Goal: Transaction & Acquisition: Purchase product/service

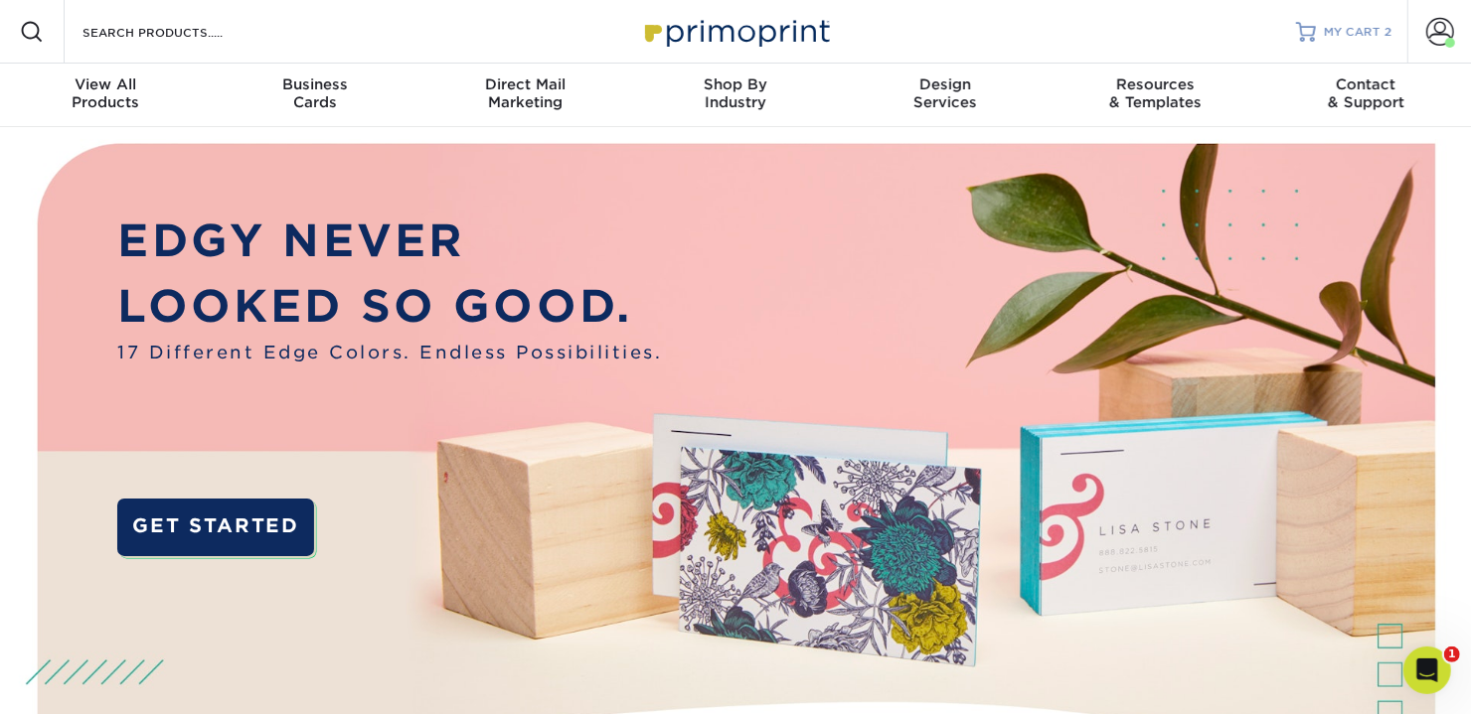
click at [1371, 25] on span "MY CART" at bounding box center [1352, 32] width 57 height 17
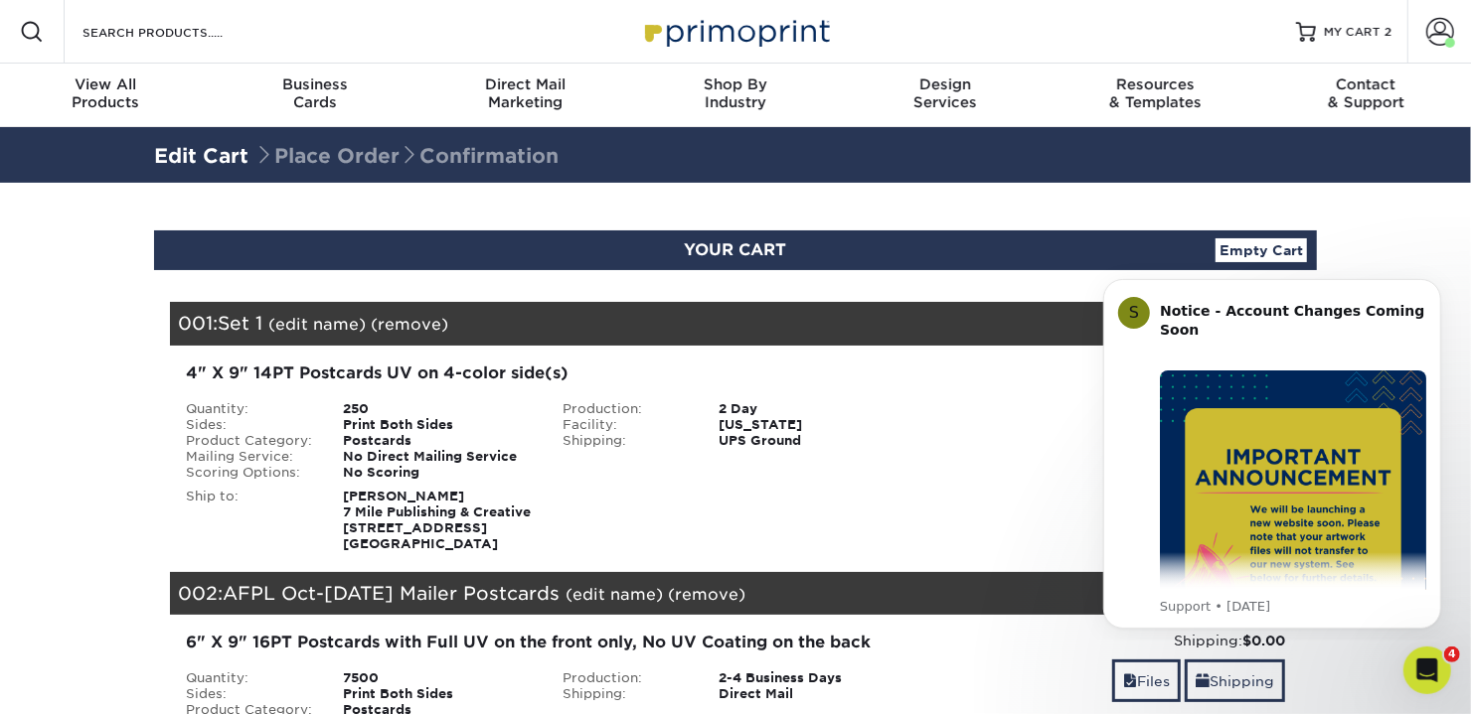
click at [1034, 407] on div "Files Shipping" at bounding box center [1111, 413] width 347 height 47
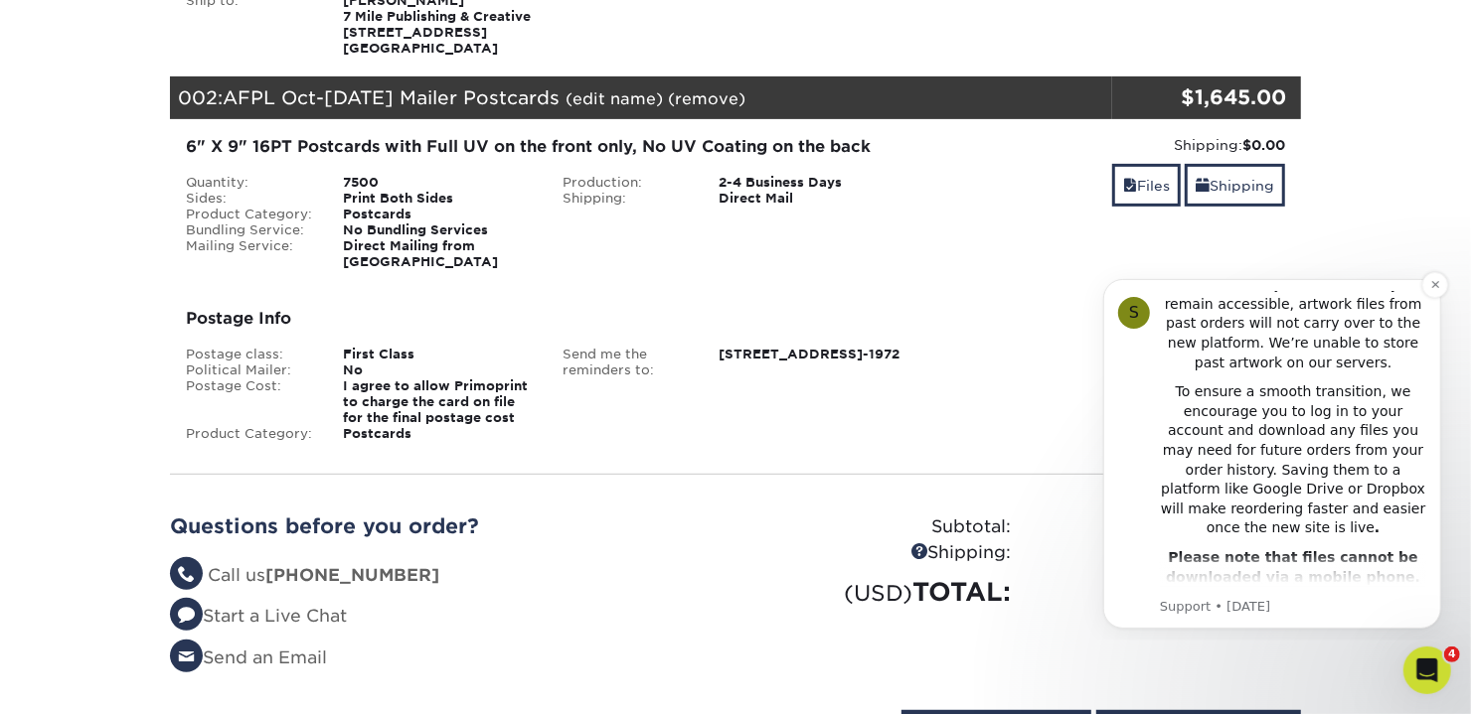
scroll to position [397, 0]
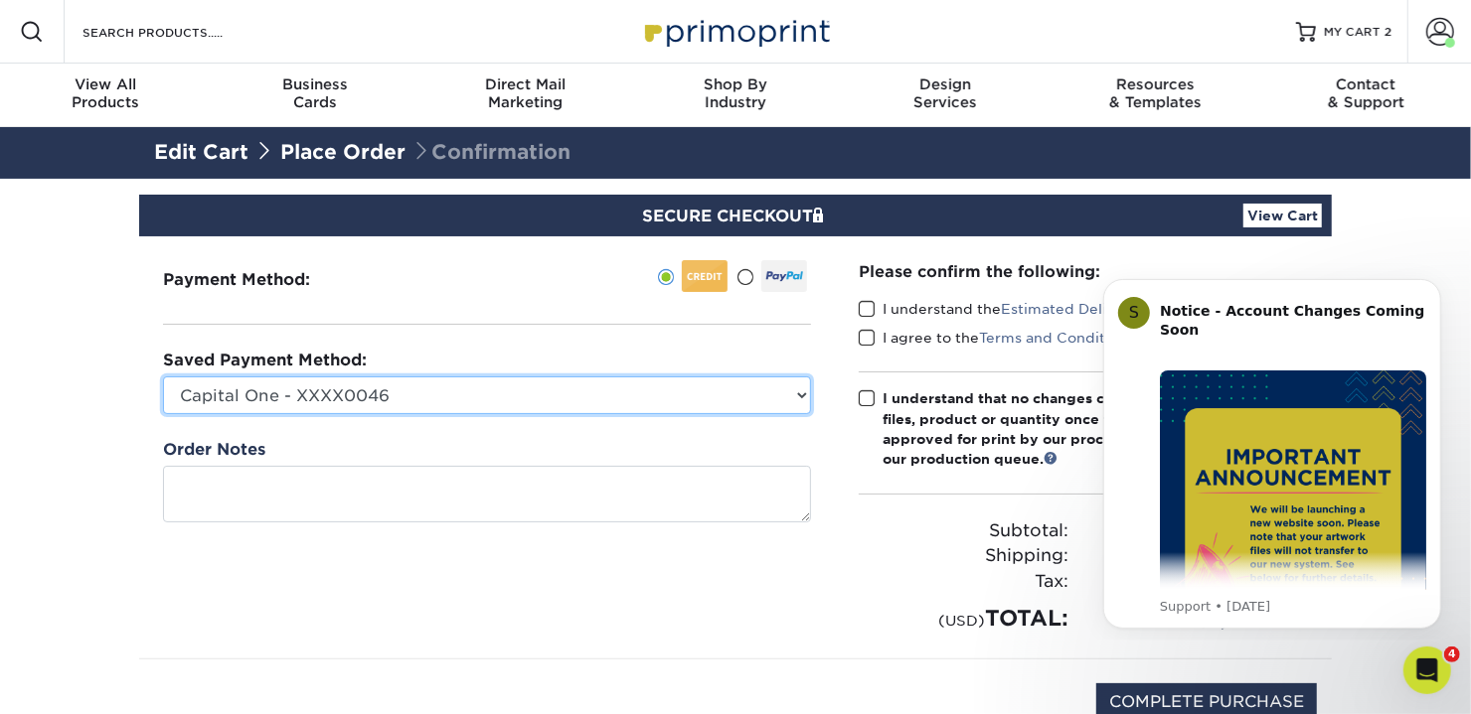
click at [792, 396] on select "Capital One - XXXX0046 Amex Platinum - XXXX5003 Visa - XXXX8342 American Expres…" at bounding box center [487, 396] width 648 height 38
select select "66853"
click at [163, 377] on select "Capital One - XXXX0046 Amex Platinum - XXXX5003 Visa - XXXX8342 American Expres…" at bounding box center [487, 396] width 648 height 38
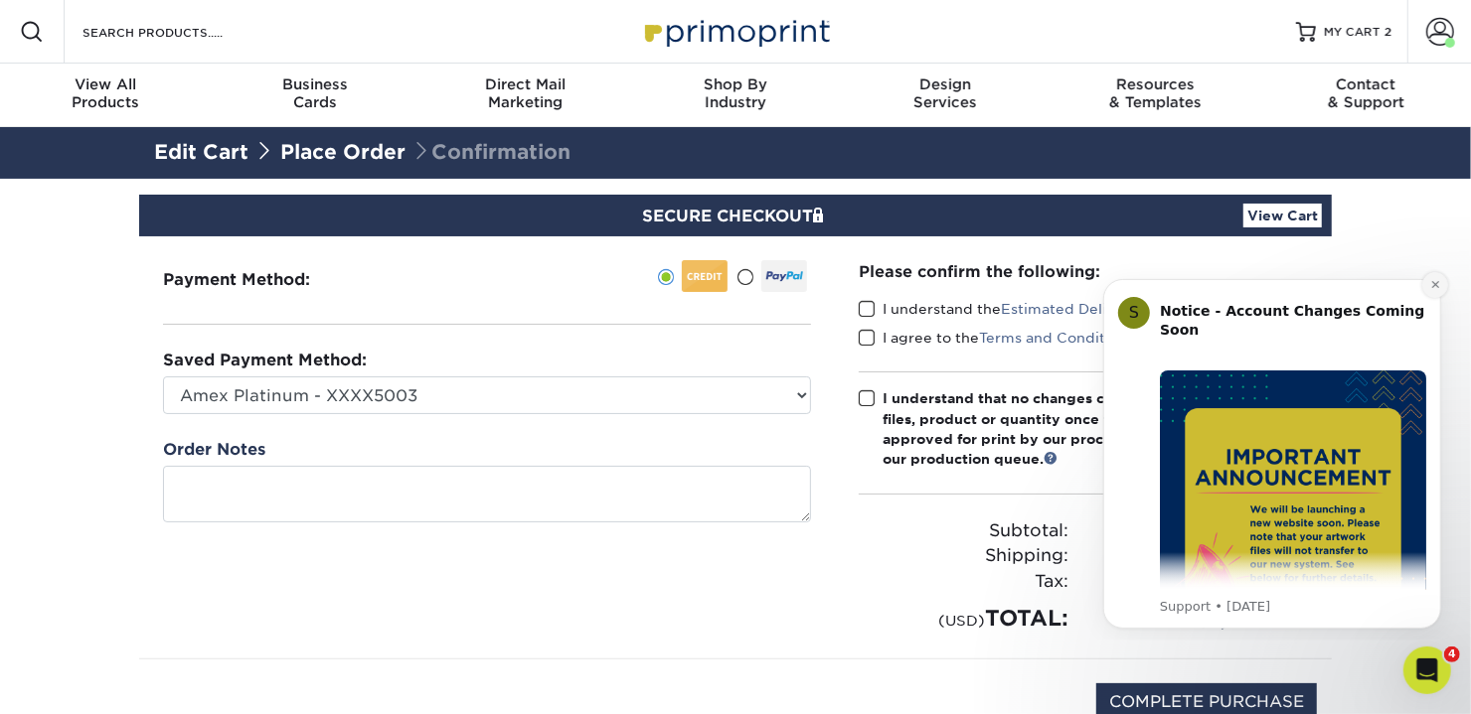
click at [1438, 282] on icon "Dismiss notification" at bounding box center [1434, 283] width 11 height 11
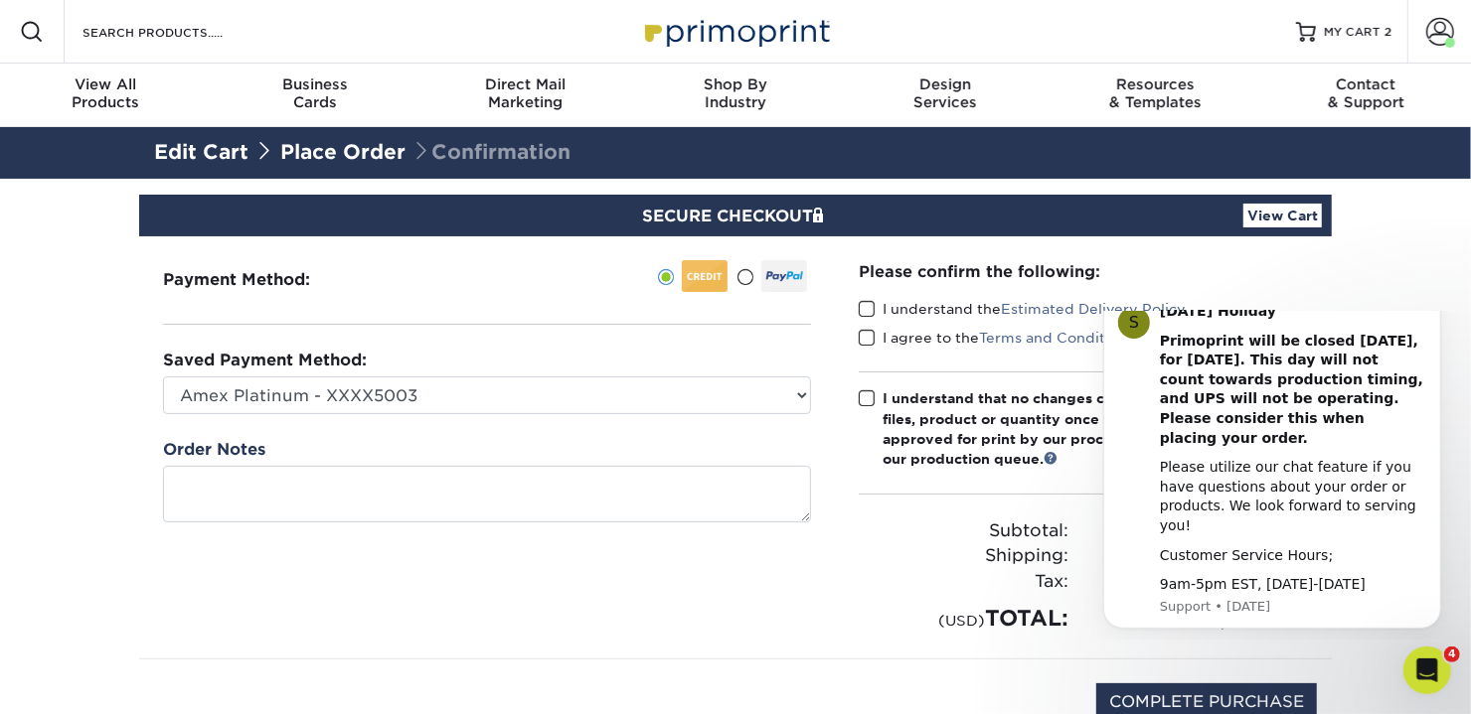
click at [1436, 297] on icon "Dismiss notification" at bounding box center [1433, 293] width 7 height 7
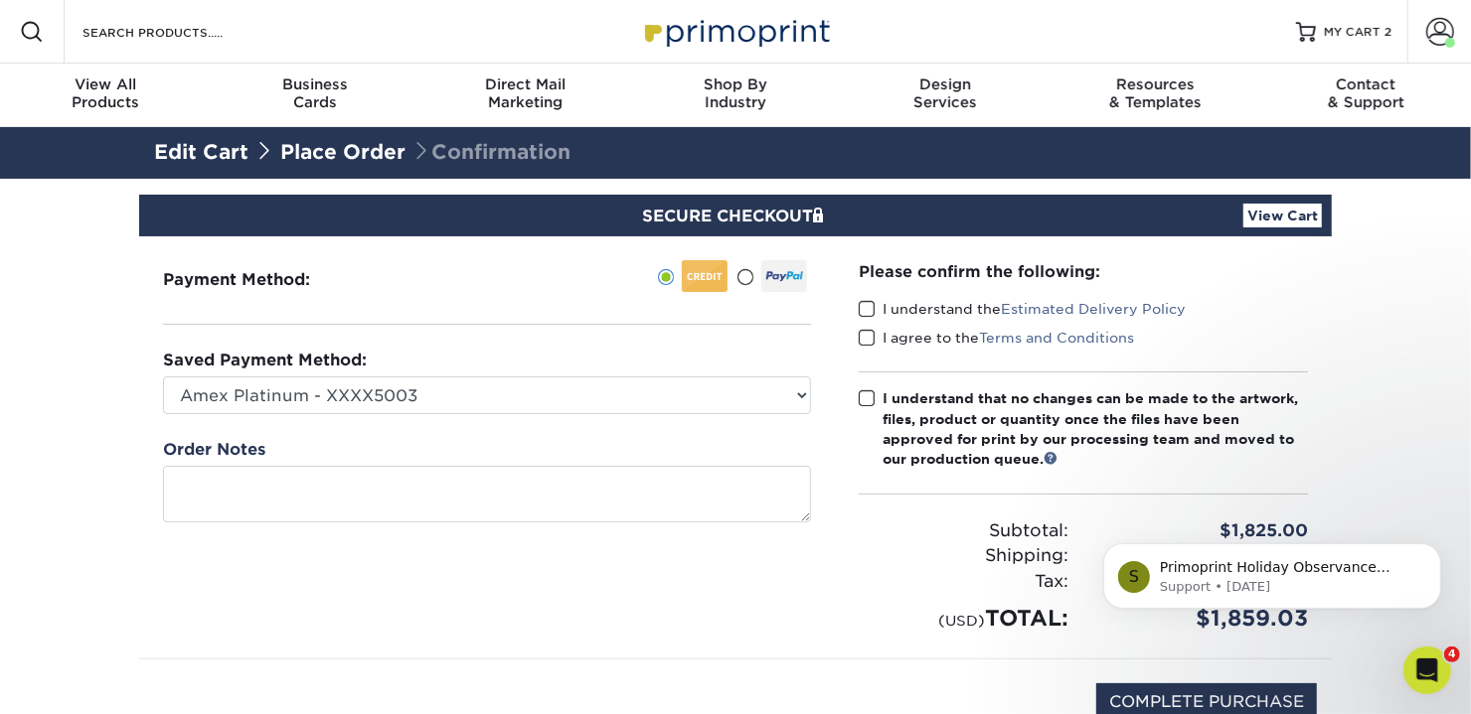
click at [1273, 212] on link "View Cart" at bounding box center [1282, 216] width 78 height 24
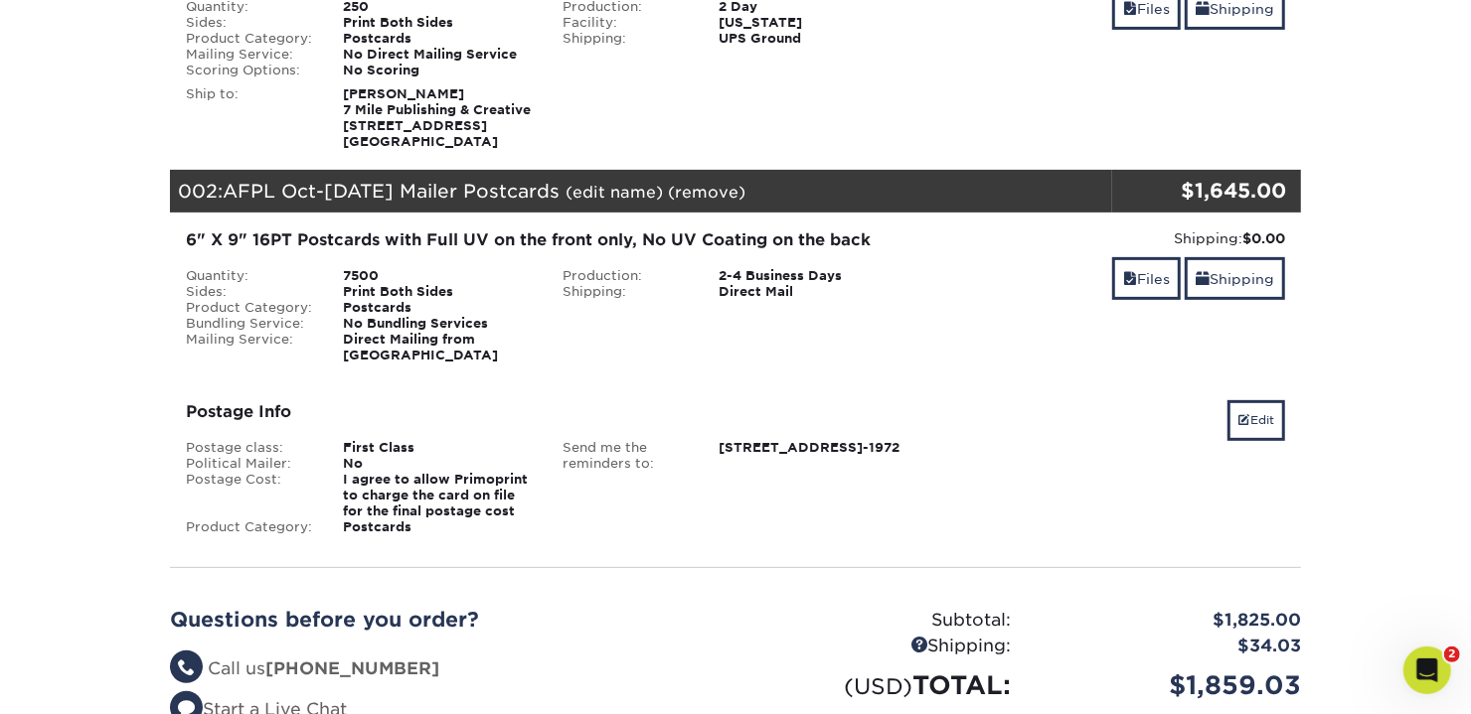
scroll to position [397, 0]
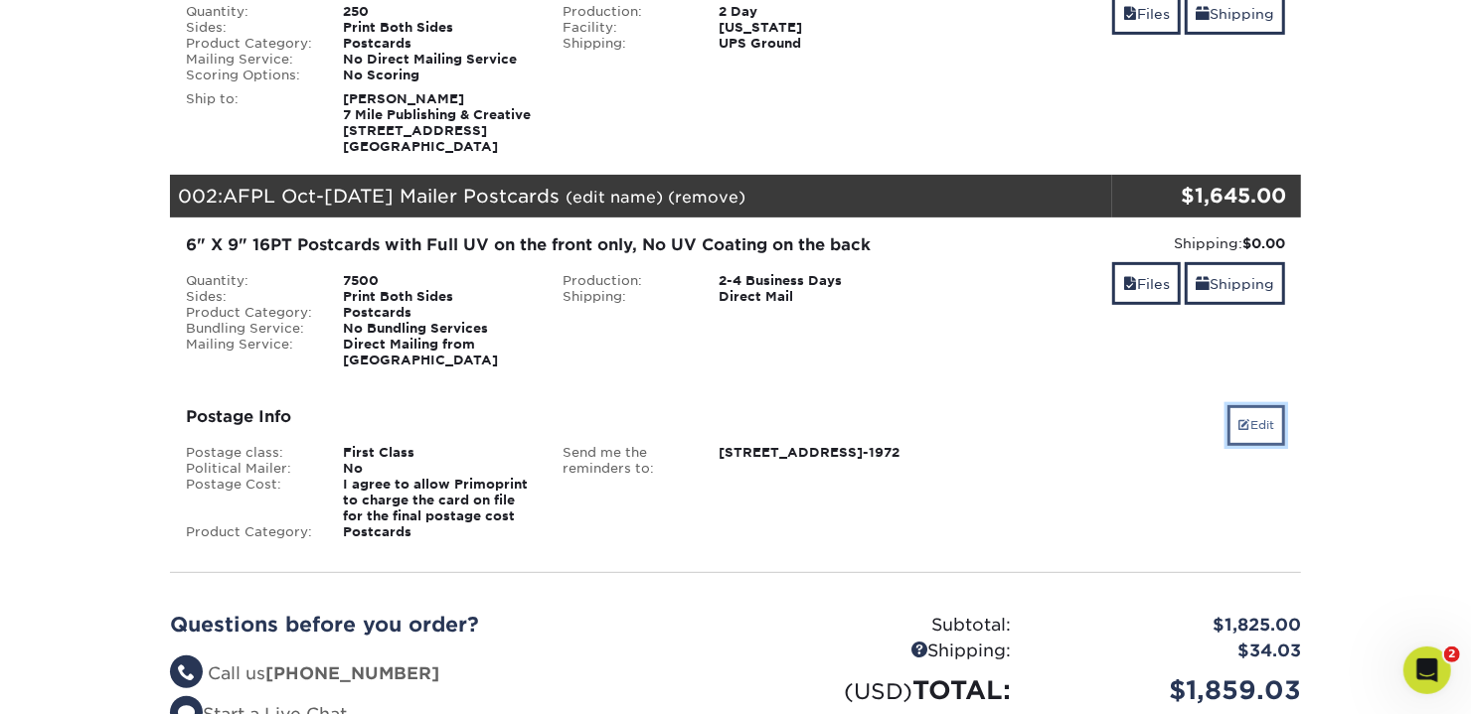
click at [1266, 411] on link "Edit" at bounding box center [1256, 425] width 58 height 40
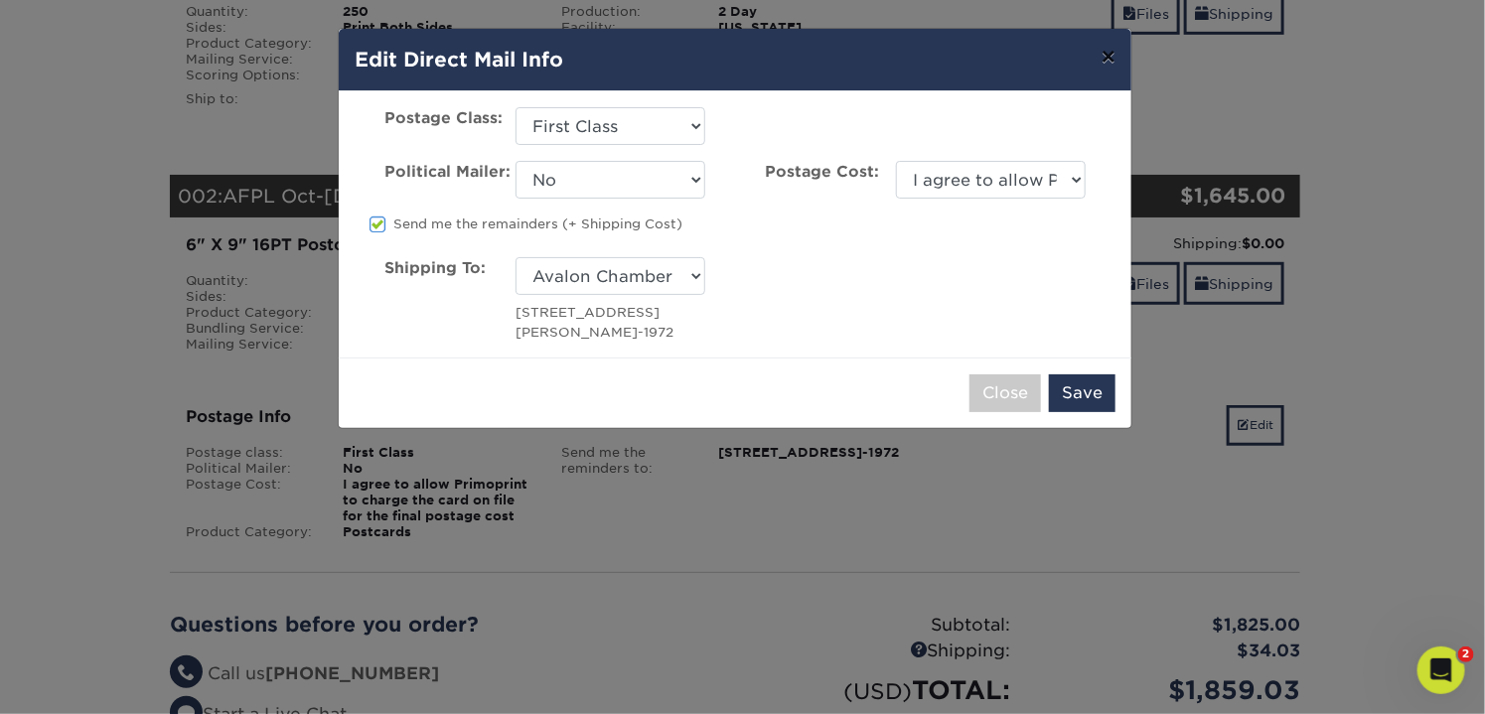
click at [1102, 51] on button "×" at bounding box center [1109, 57] width 46 height 56
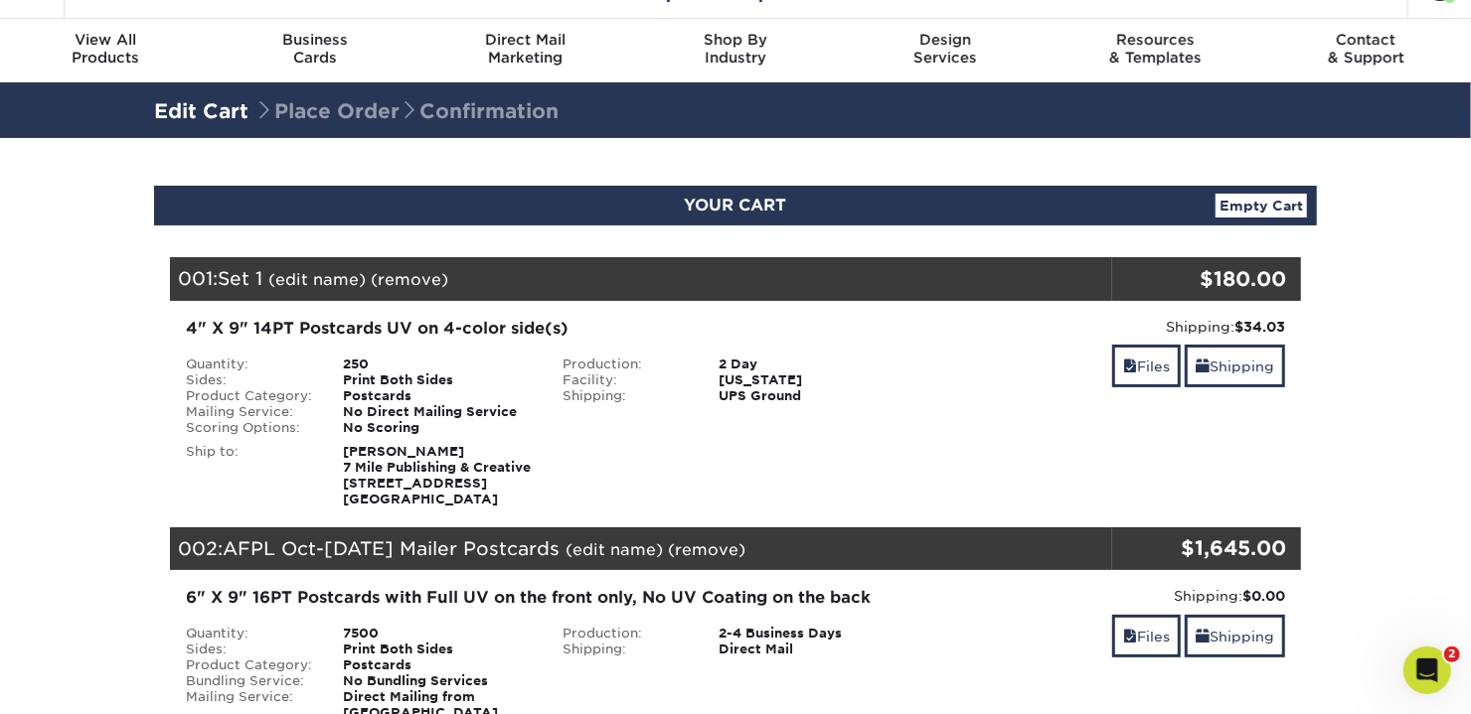
scroll to position [0, 0]
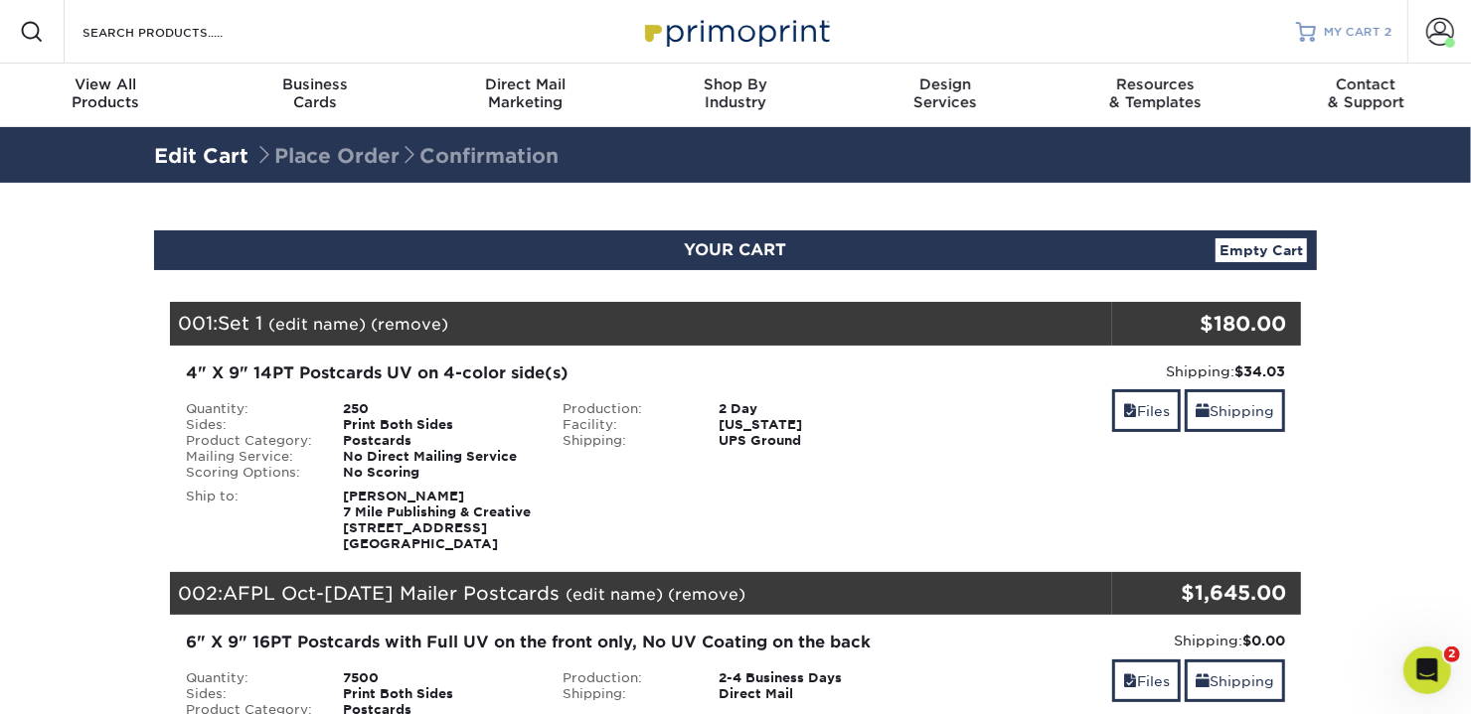
click at [1352, 38] on span "MY CART" at bounding box center [1352, 32] width 57 height 17
click at [419, 316] on link "(remove)" at bounding box center [410, 324] width 78 height 19
click at [775, 326] on link "Yes" at bounding box center [777, 324] width 28 height 19
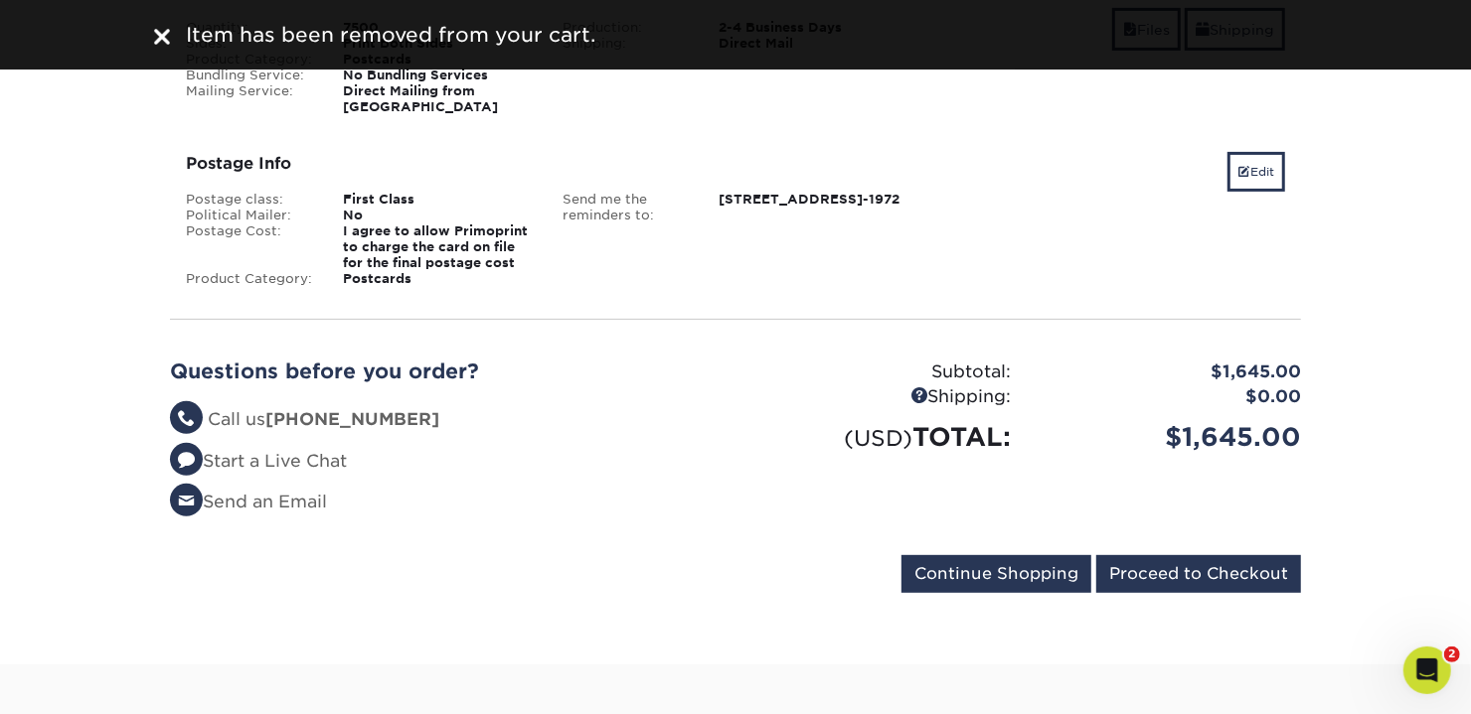
scroll to position [397, 0]
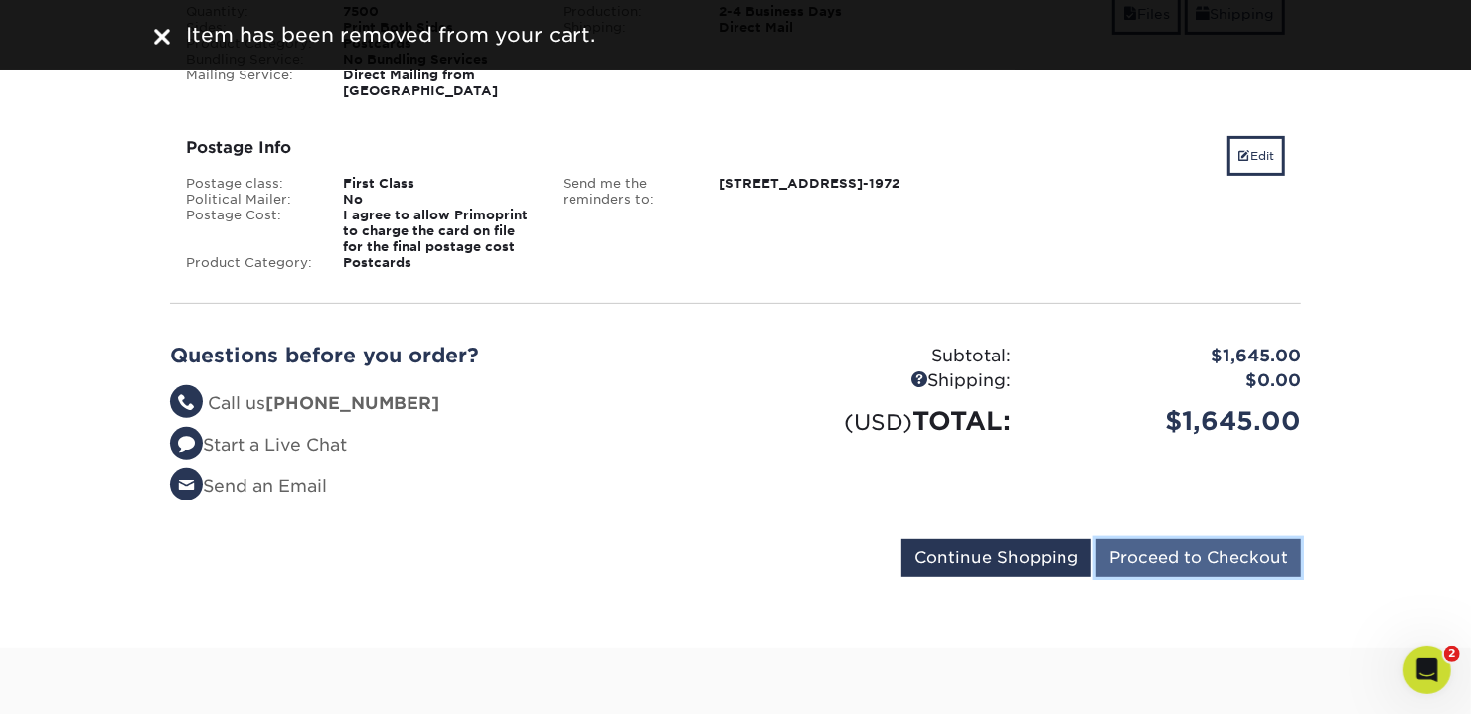
click at [1217, 541] on input "Proceed to Checkout" at bounding box center [1198, 559] width 205 height 38
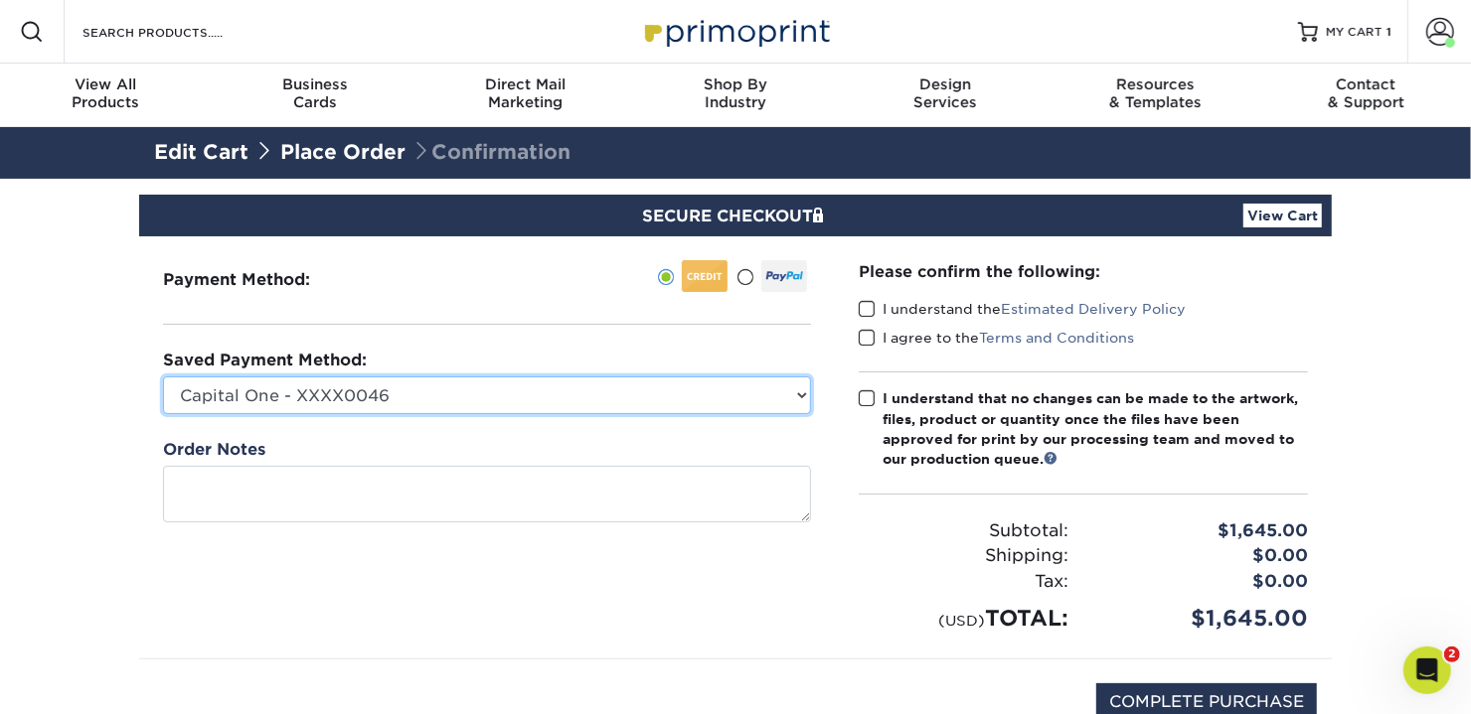
click at [404, 389] on select "Capital One - XXXX0046 Amex Platinum - XXXX5003 Visa - XXXX8342 American Expres…" at bounding box center [487, 396] width 648 height 38
select select "66853"
click at [163, 377] on select "Capital One - XXXX0046 Amex Platinum - XXXX5003 Visa - XXXX8342 American Expres…" at bounding box center [487, 396] width 648 height 38
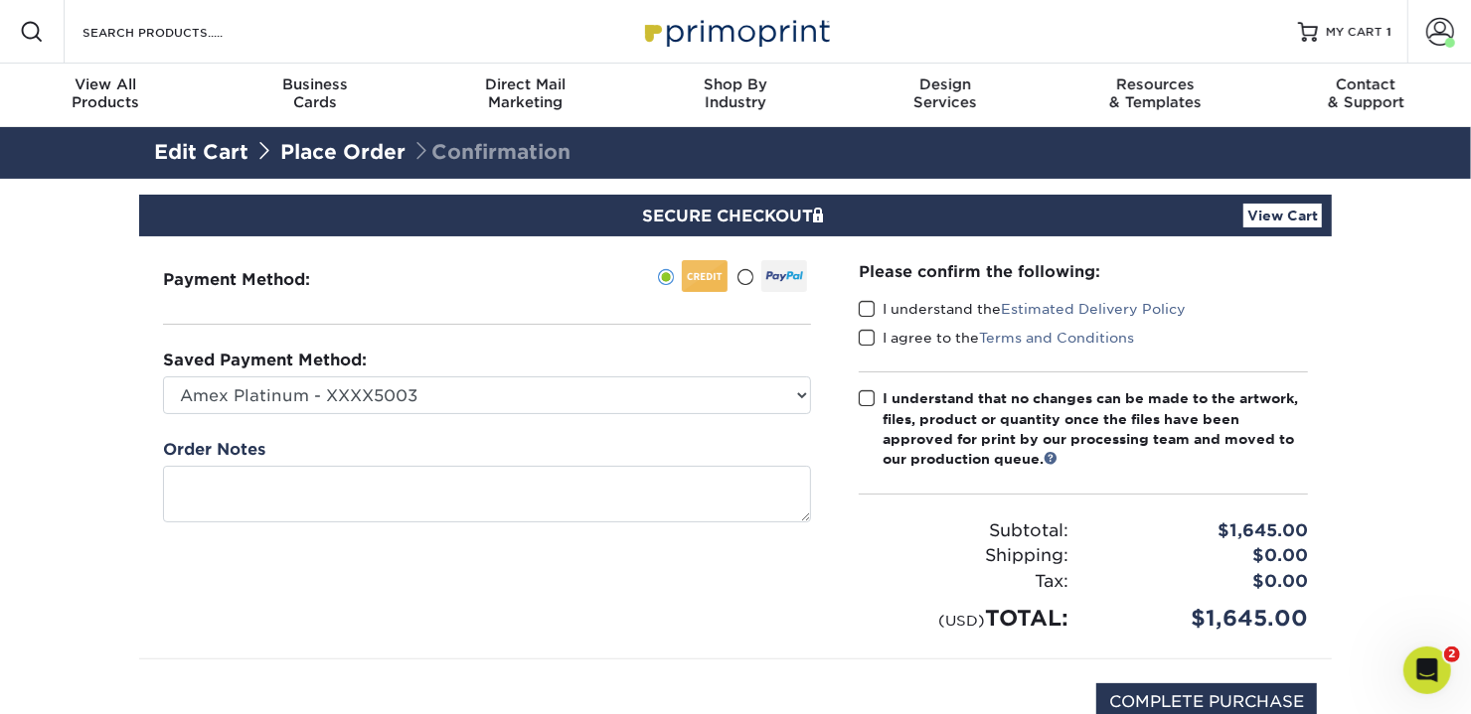
click at [861, 310] on span at bounding box center [867, 309] width 17 height 19
click at [0, 0] on input "I understand the Estimated Delivery Policy" at bounding box center [0, 0] width 0 height 0
click at [862, 343] on span at bounding box center [867, 338] width 17 height 19
click at [0, 0] on input "I agree to the Terms and Conditions" at bounding box center [0, 0] width 0 height 0
click at [868, 399] on span at bounding box center [867, 399] width 17 height 19
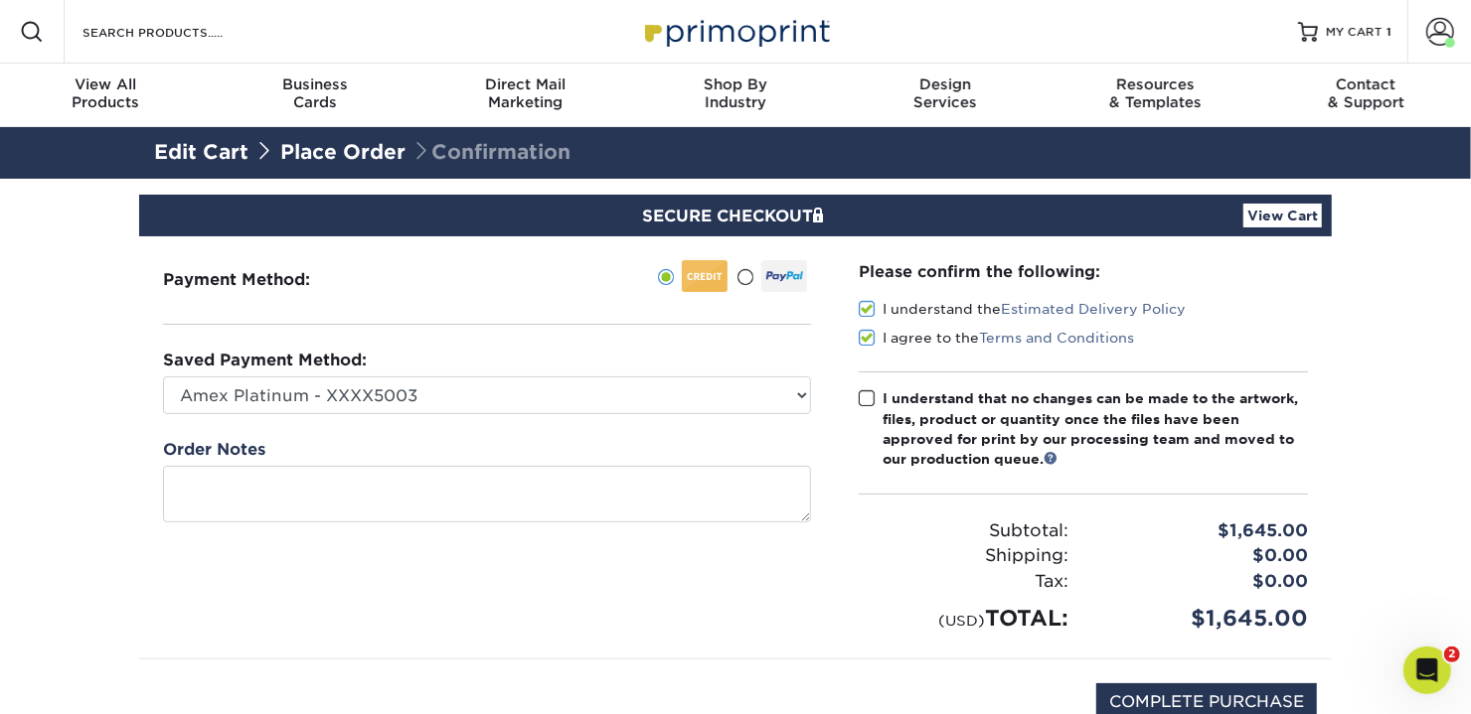
click at [0, 0] on input "I understand that no changes can be made to the artwork, files, product or quan…" at bounding box center [0, 0] width 0 height 0
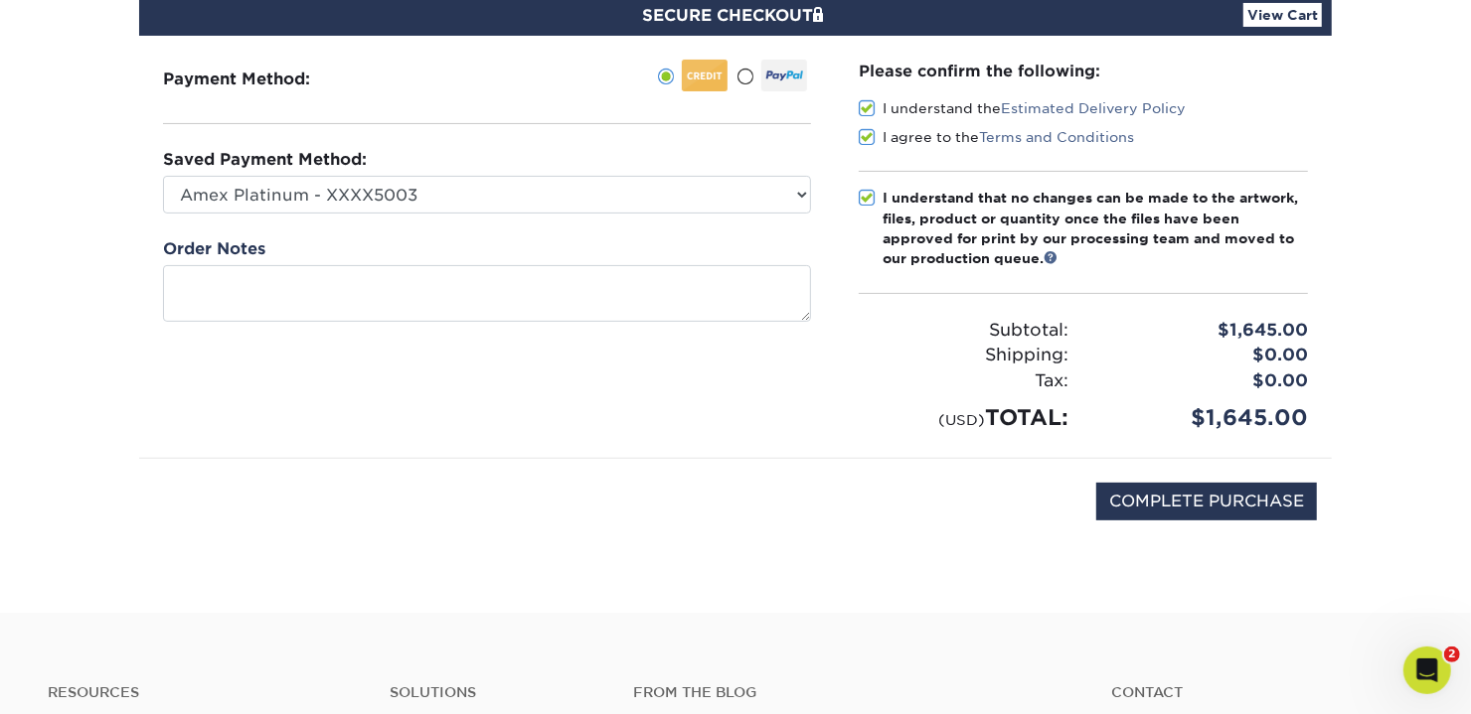
scroll to position [153, 0]
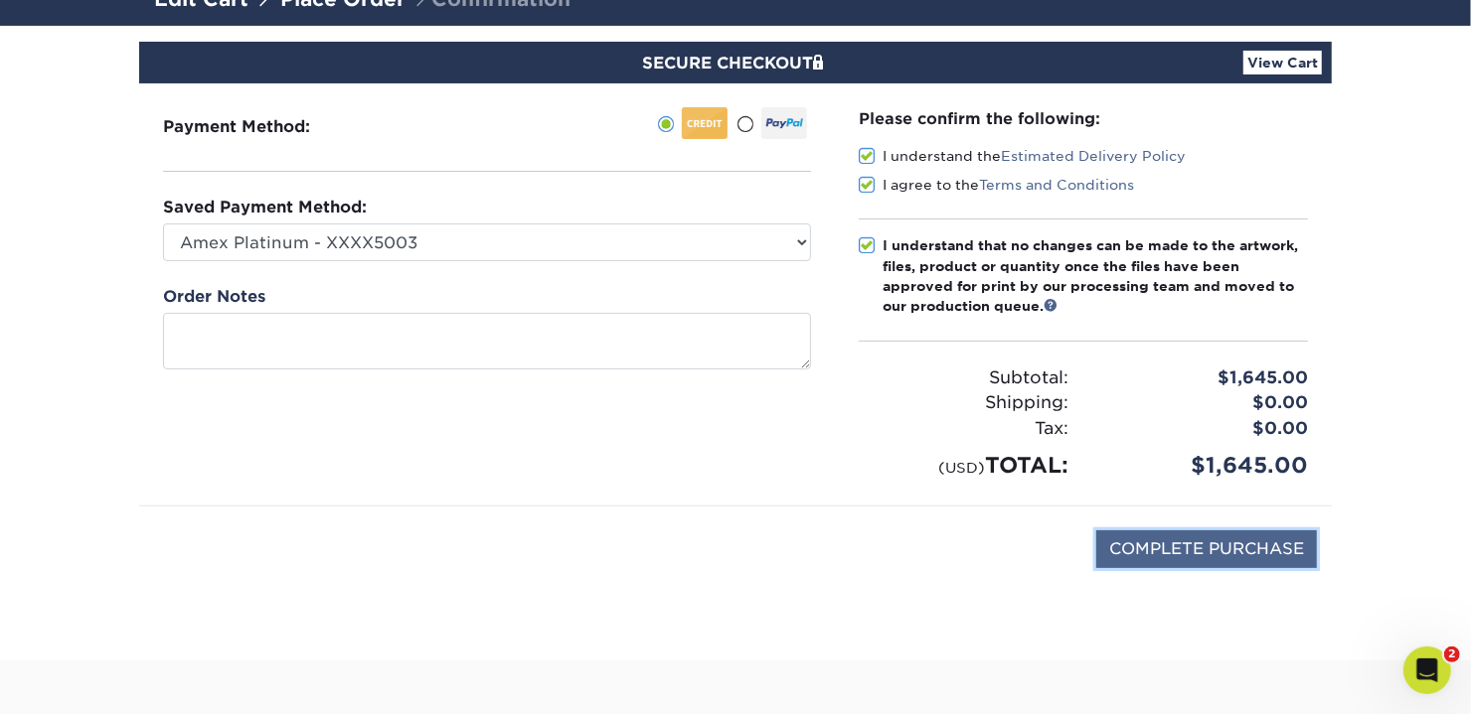
click at [1199, 541] on input "COMPLETE PURCHASE" at bounding box center [1206, 550] width 221 height 38
type input "PROCESSING, PLEASE WAIT..."
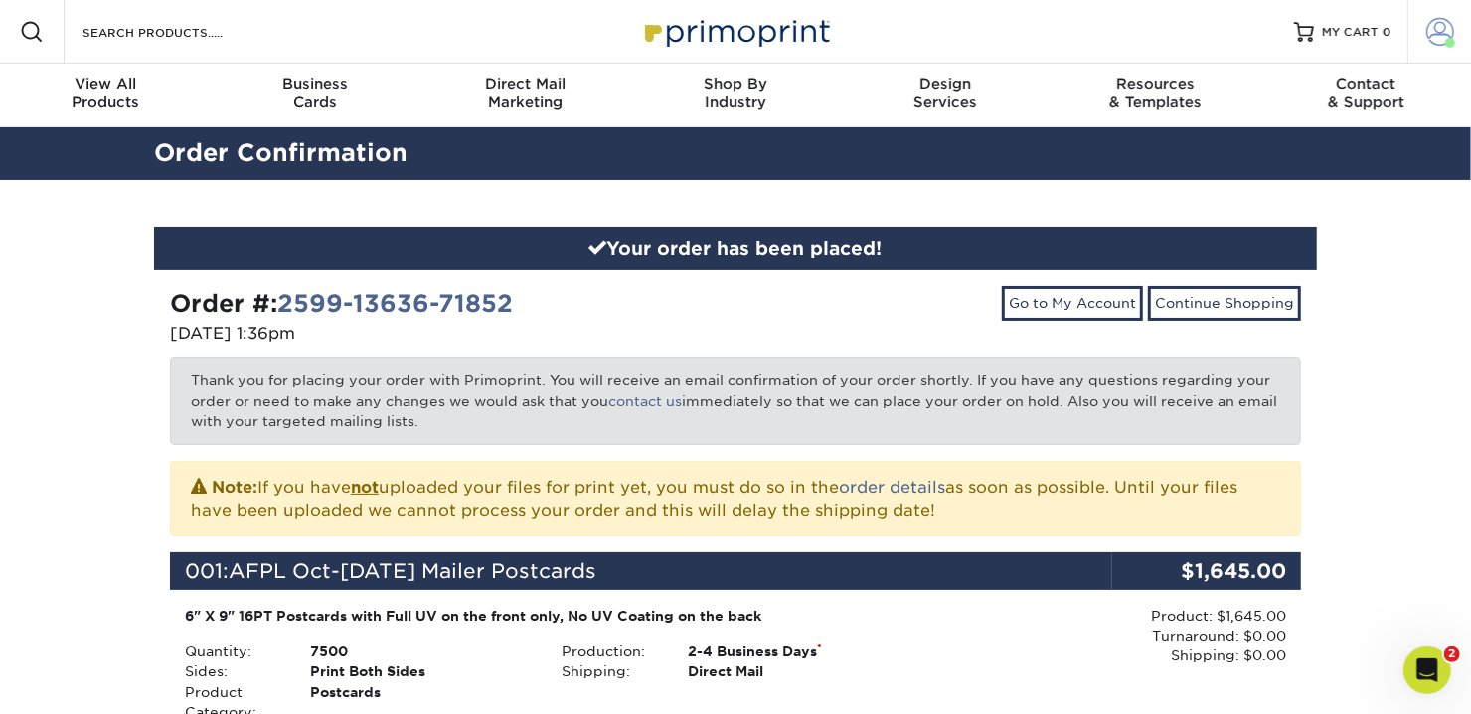
click at [1435, 30] on span at bounding box center [1440, 32] width 28 height 28
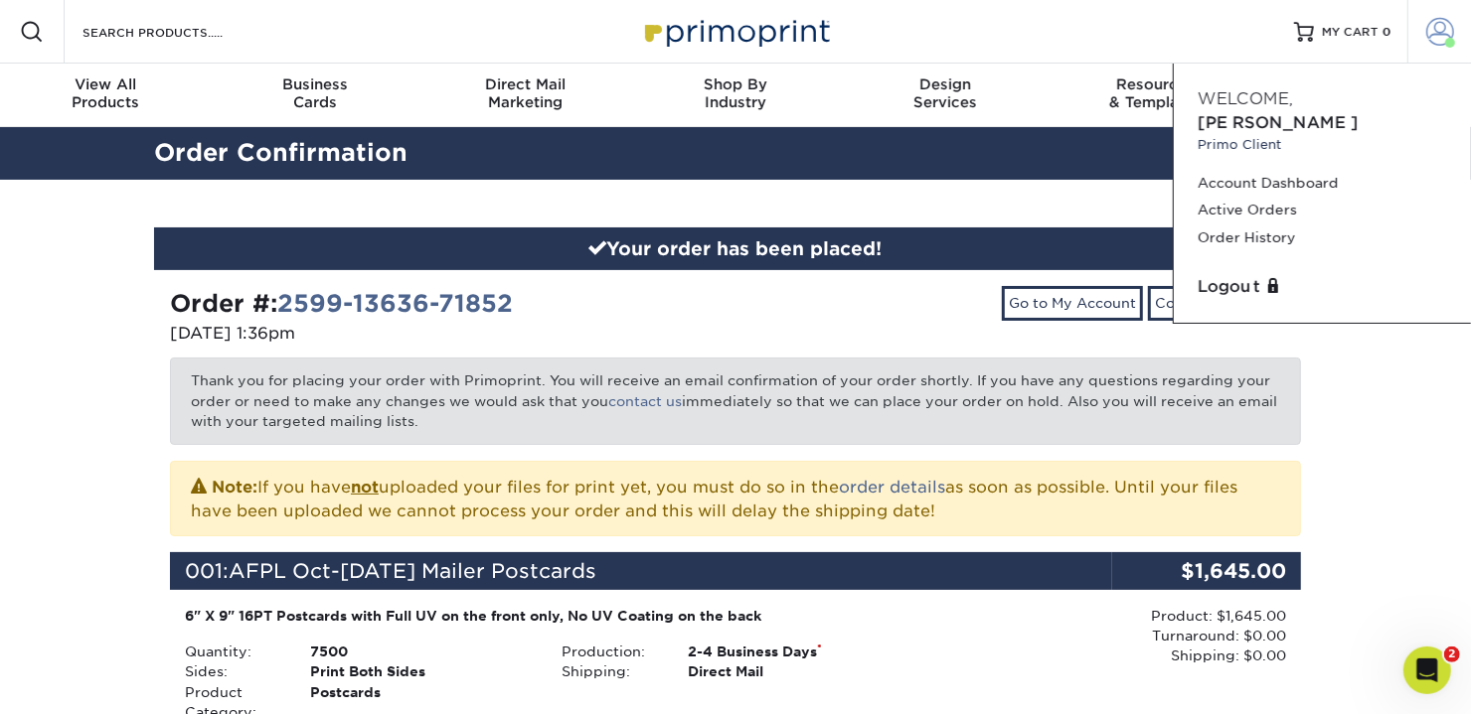
click at [1442, 28] on span at bounding box center [1440, 32] width 28 height 28
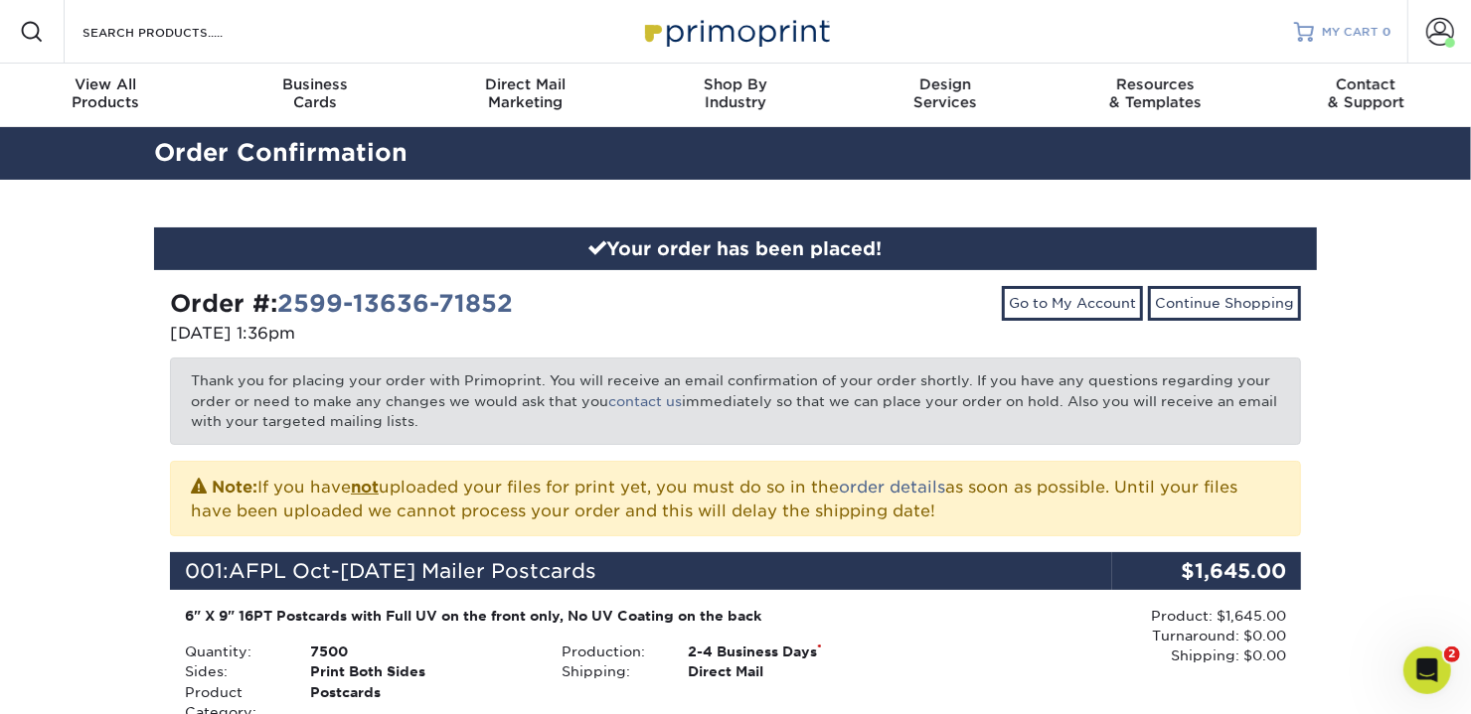
click at [1351, 32] on span "MY CART" at bounding box center [1350, 32] width 57 height 17
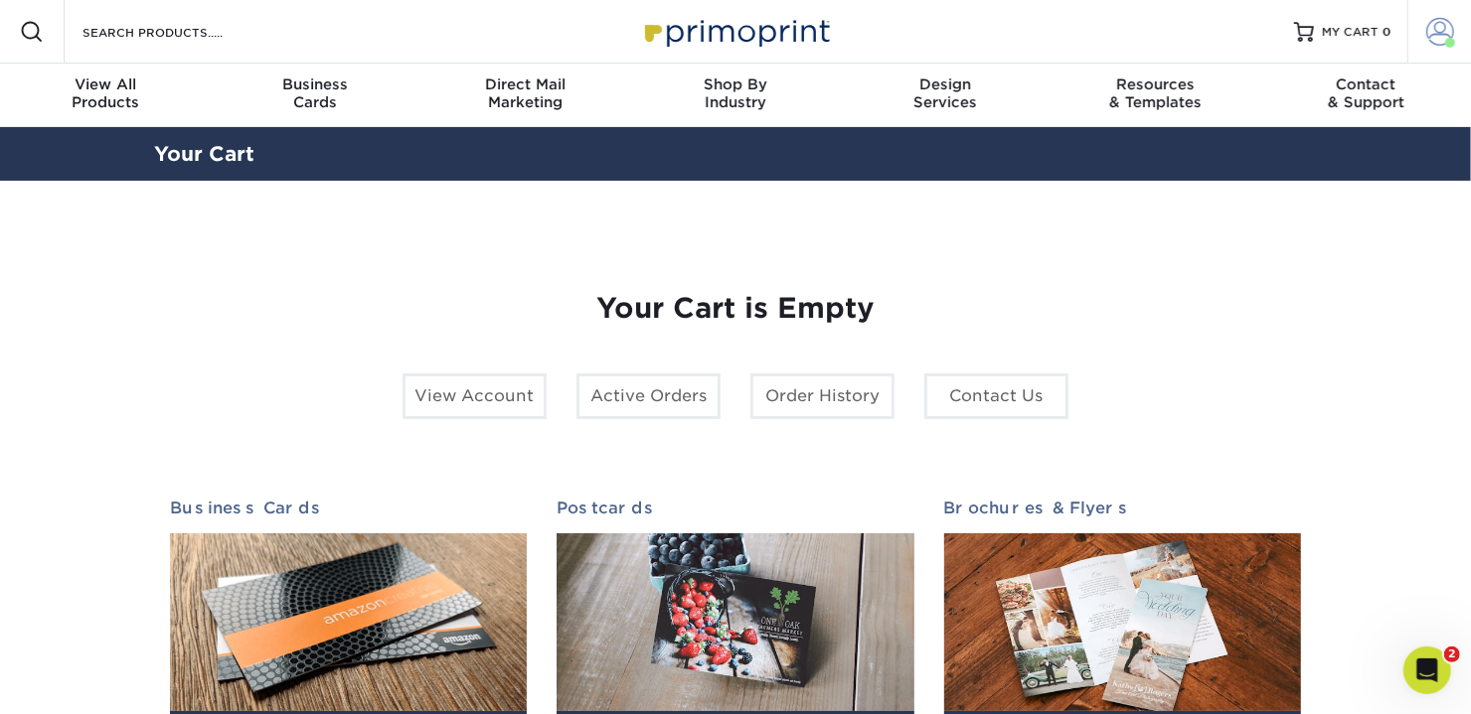
click at [1434, 32] on span at bounding box center [1440, 32] width 28 height 28
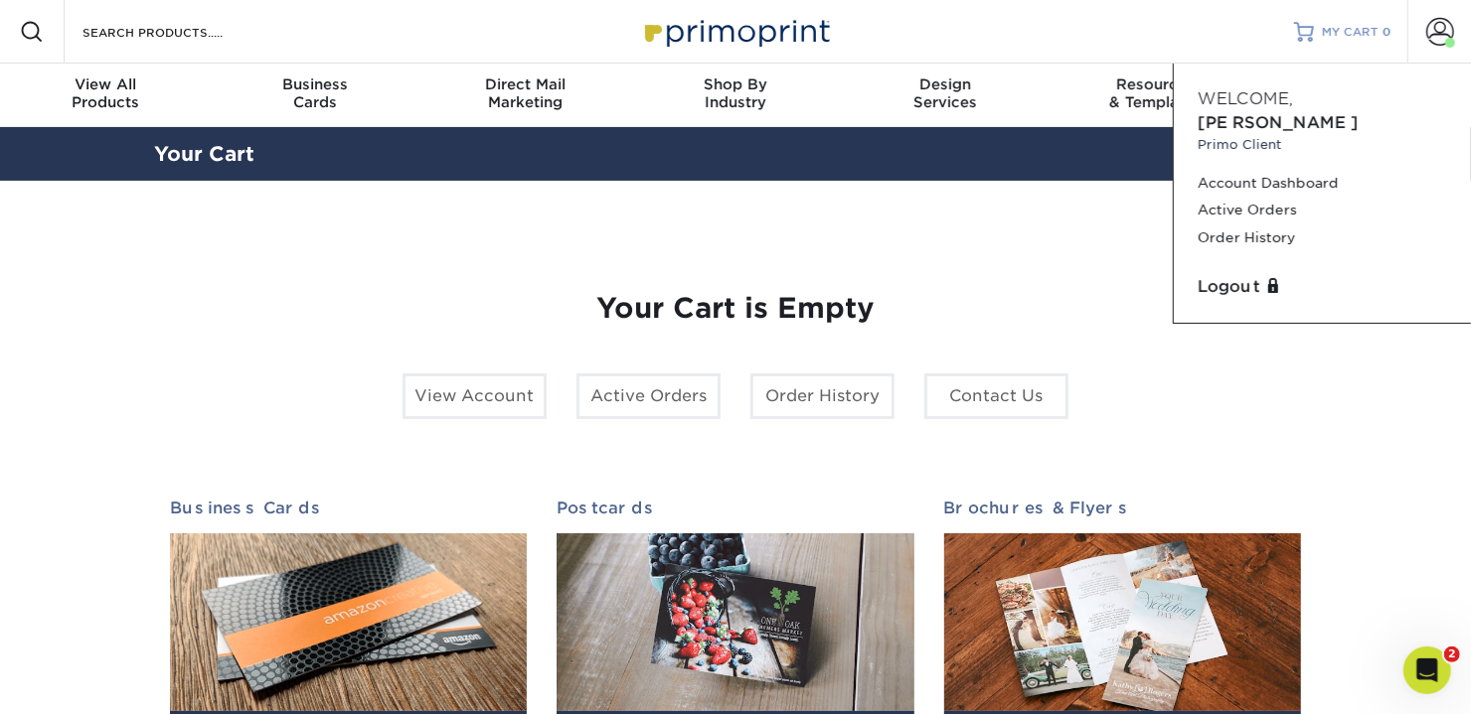
click at [1327, 24] on span "MY CART" at bounding box center [1350, 32] width 57 height 17
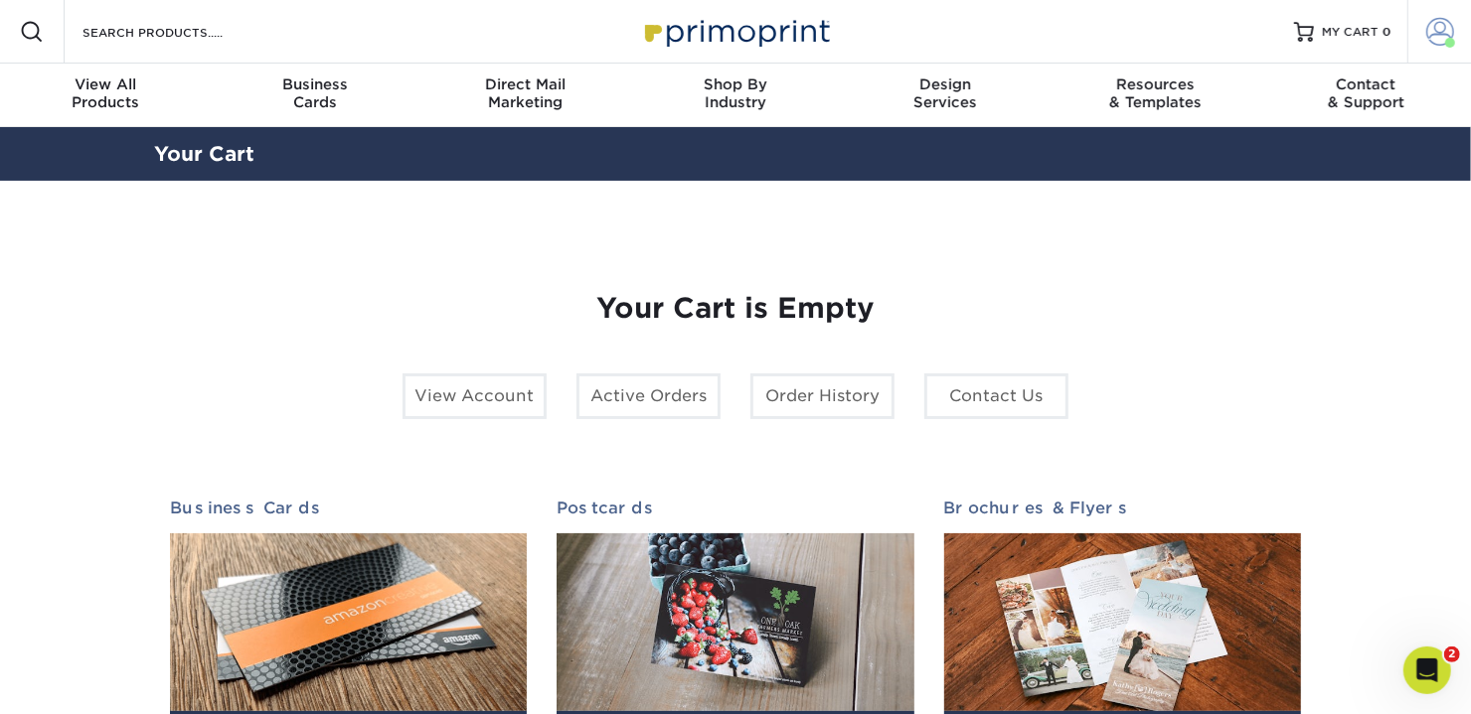
click at [1435, 28] on span at bounding box center [1440, 32] width 28 height 28
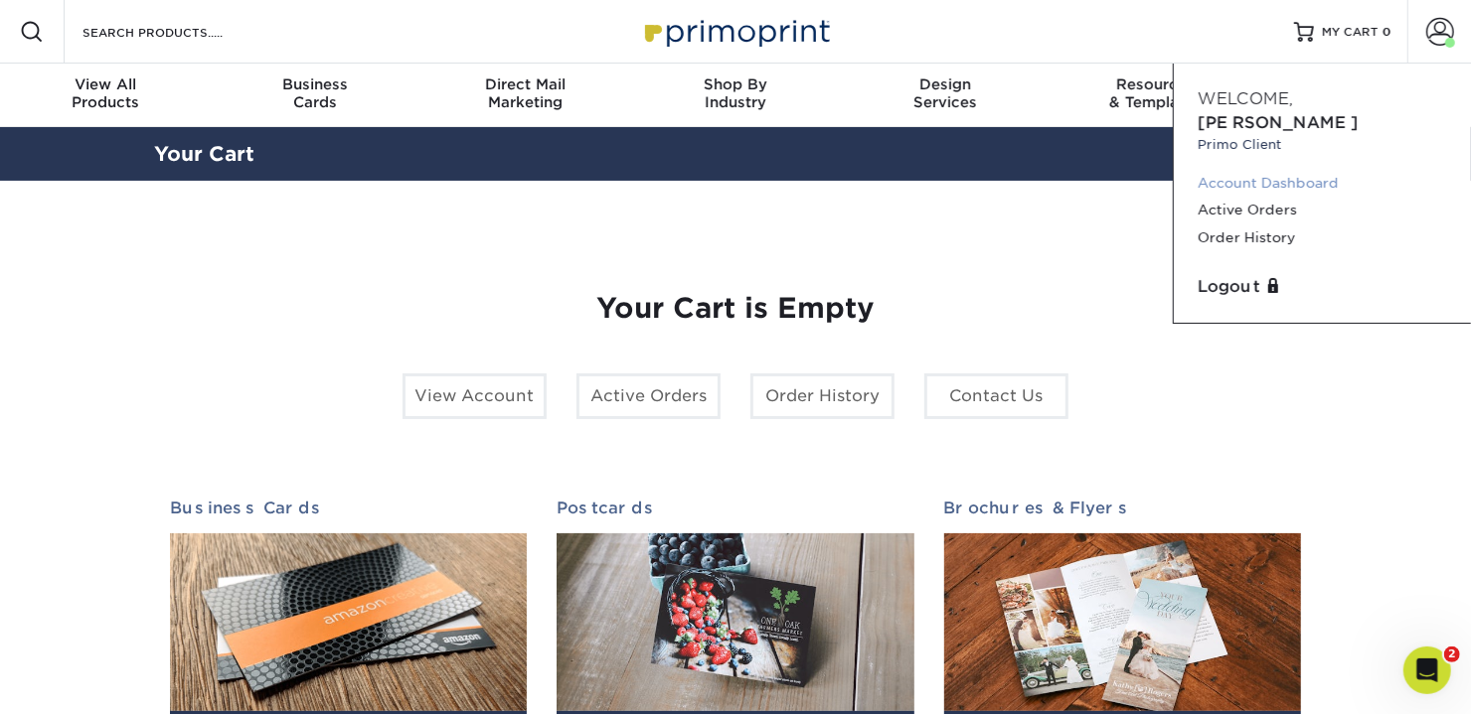
click at [1255, 170] on link "Account Dashboard" at bounding box center [1321, 183] width 249 height 27
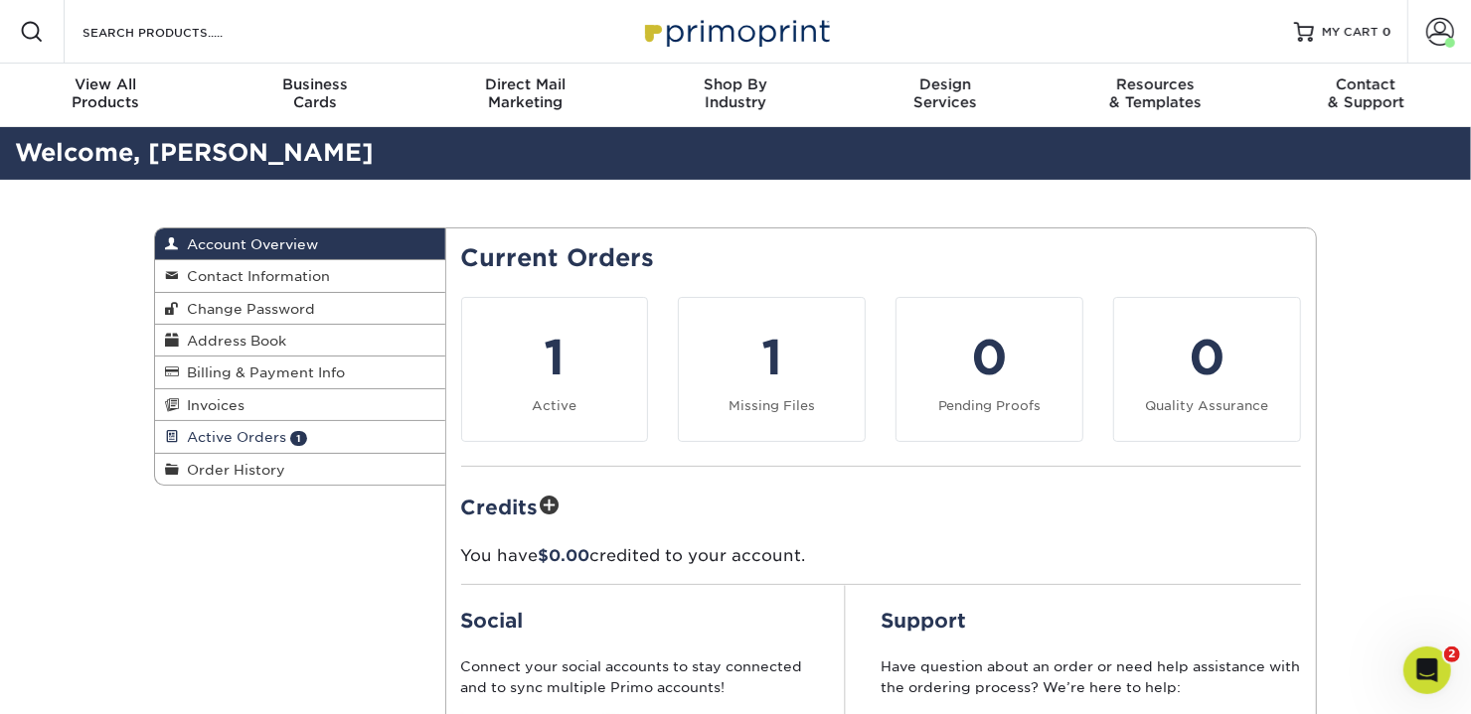
click at [249, 429] on span "Active Orders" at bounding box center [232, 437] width 107 height 16
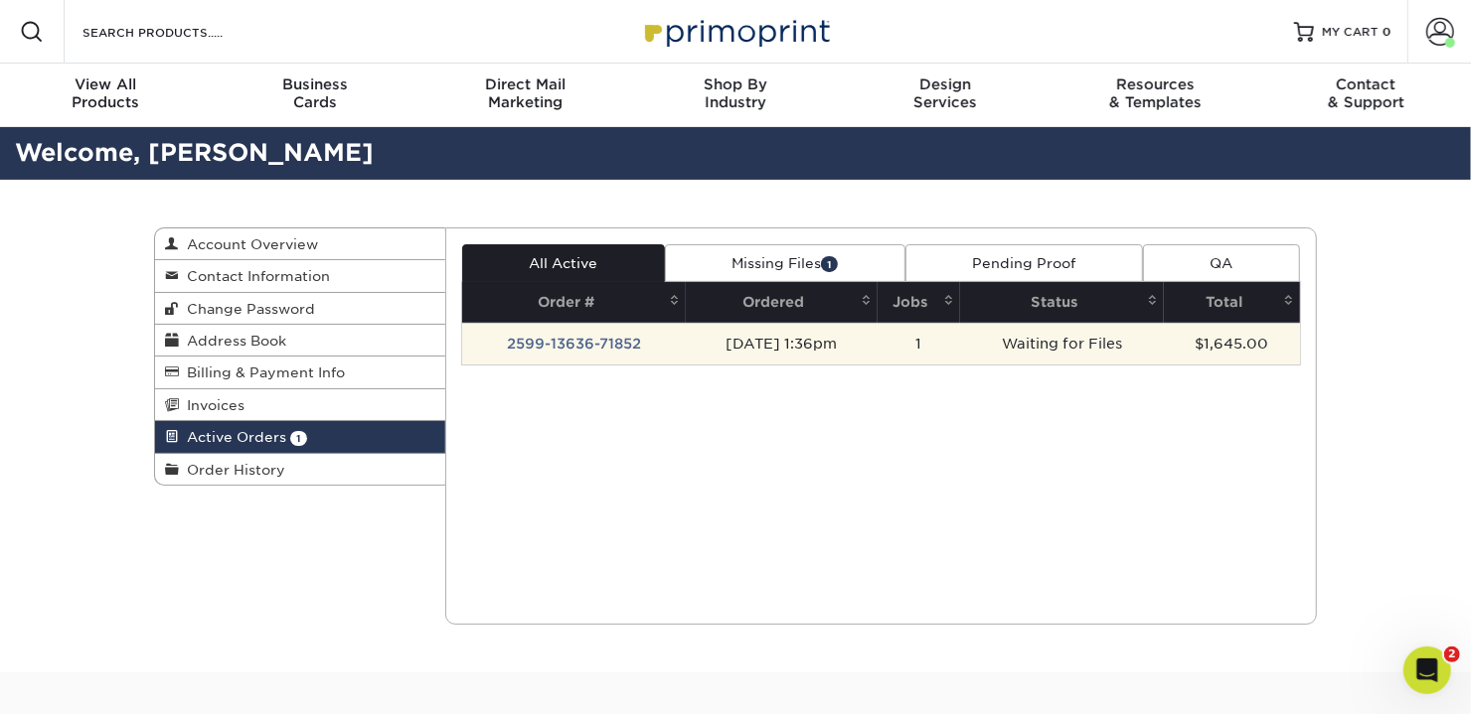
click at [589, 351] on td "2599-13636-71852" at bounding box center [574, 344] width 225 height 42
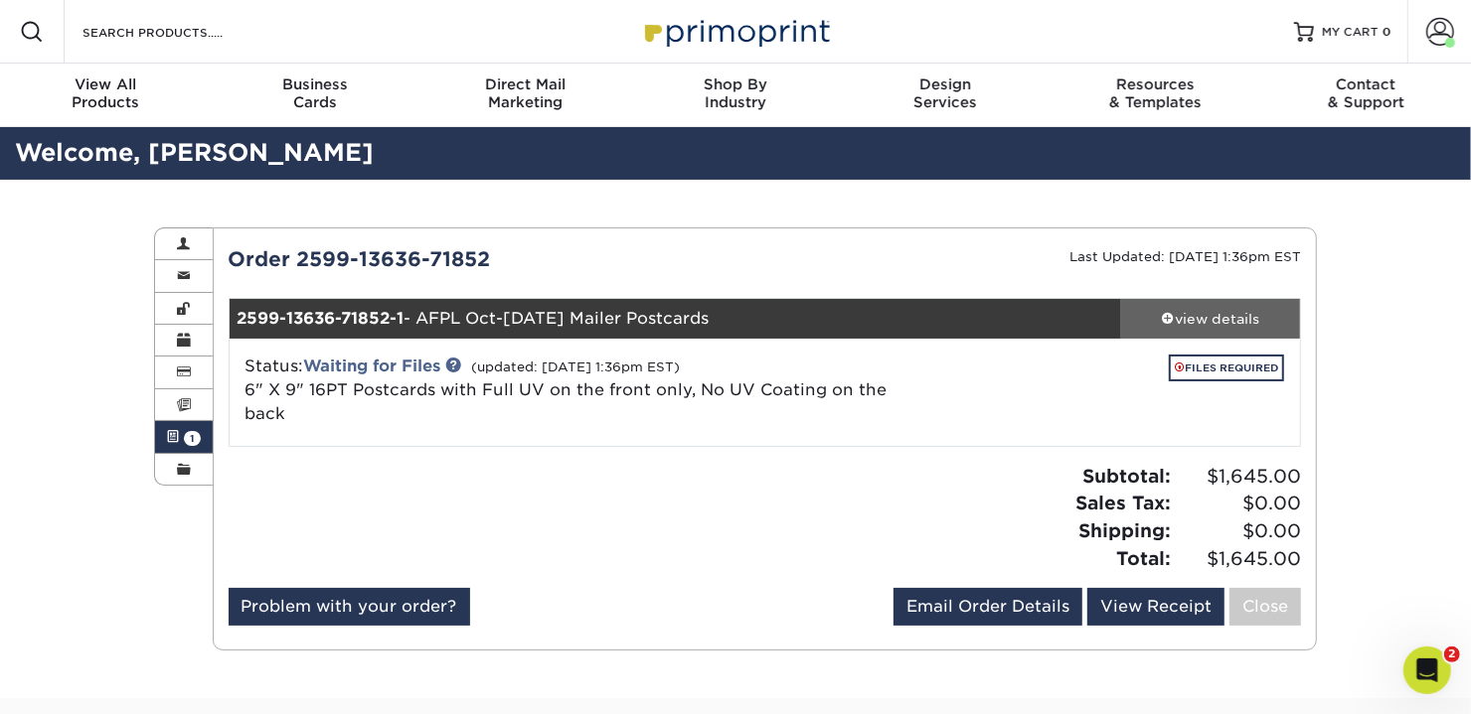
click at [1184, 316] on div "view details" at bounding box center [1210, 319] width 179 height 20
